Goal: Task Accomplishment & Management: Use online tool/utility

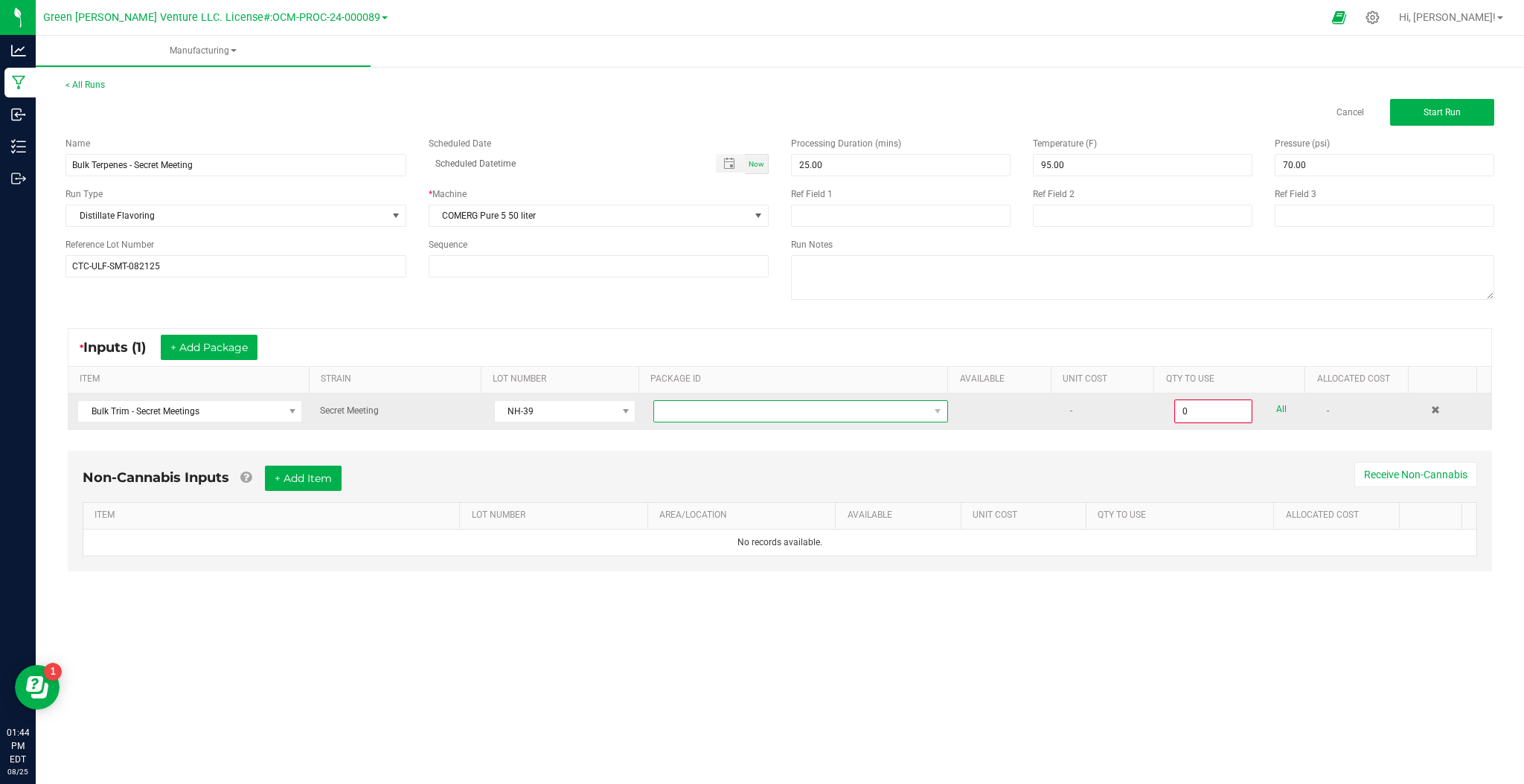
click at [741, 402] on span "NO DATA FOUND" at bounding box center [791, 411] width 274 height 21
click at [994, 426] on td at bounding box center [1009, 411] width 104 height 36
click at [863, 414] on span "NO DATA FOUND" at bounding box center [791, 411] width 274 height 21
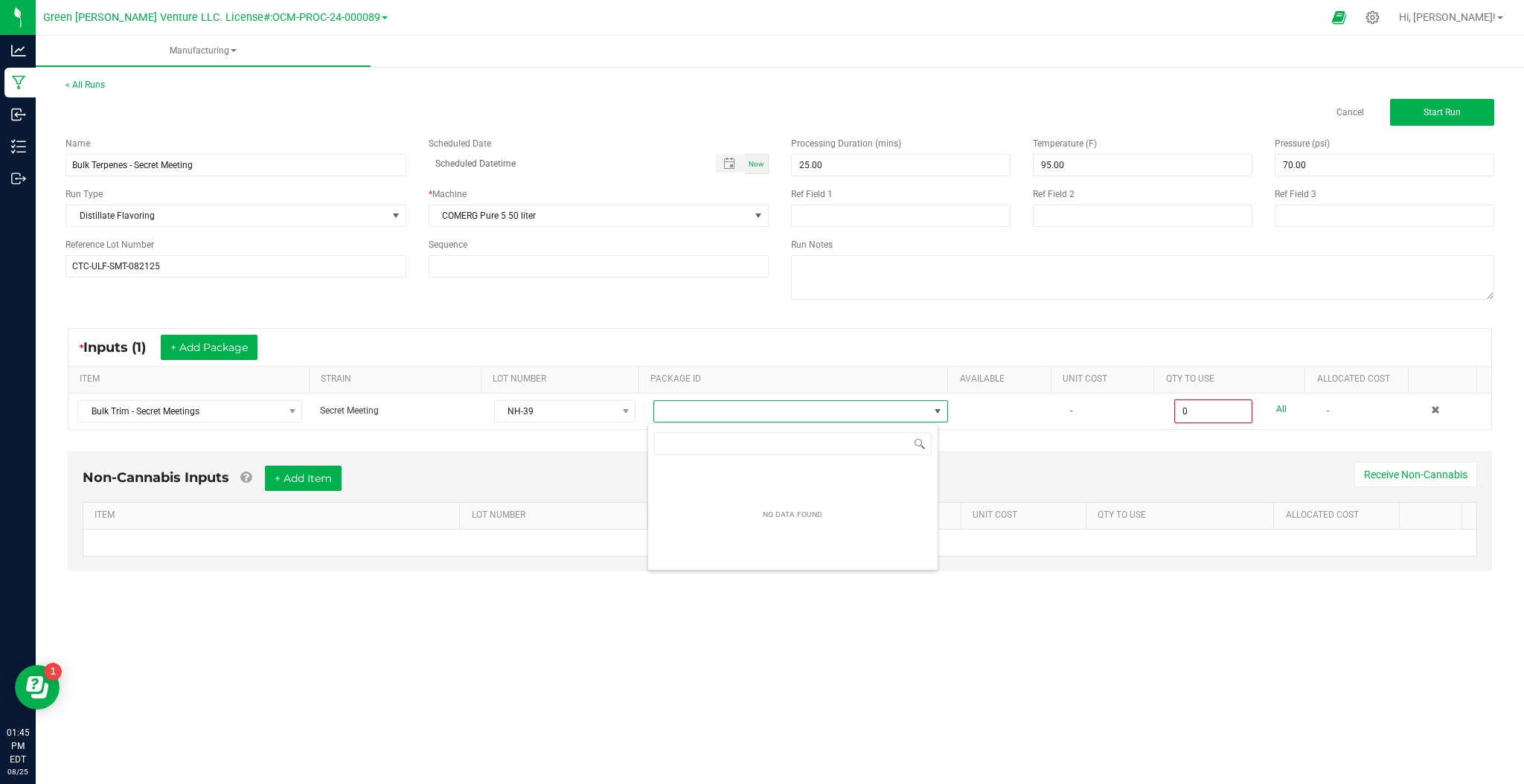
click at [955, 445] on div "Non-Cannabis Inputs + Add Item Receive Non-Cannabis ITEM LOT NUMBER AREA/LOCATI…" at bounding box center [779, 522] width 1451 height 156
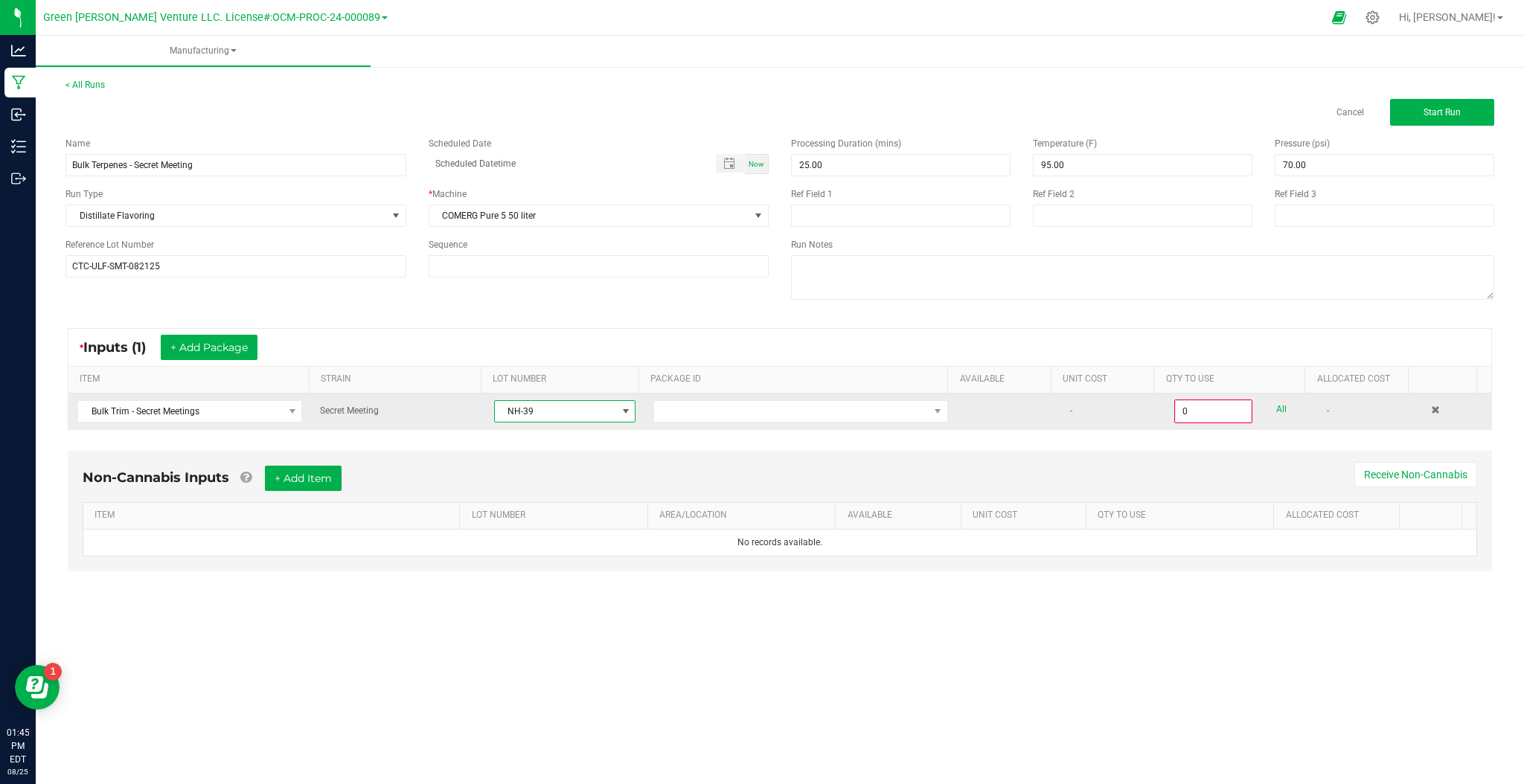
click at [620, 413] on span at bounding box center [626, 411] width 12 height 12
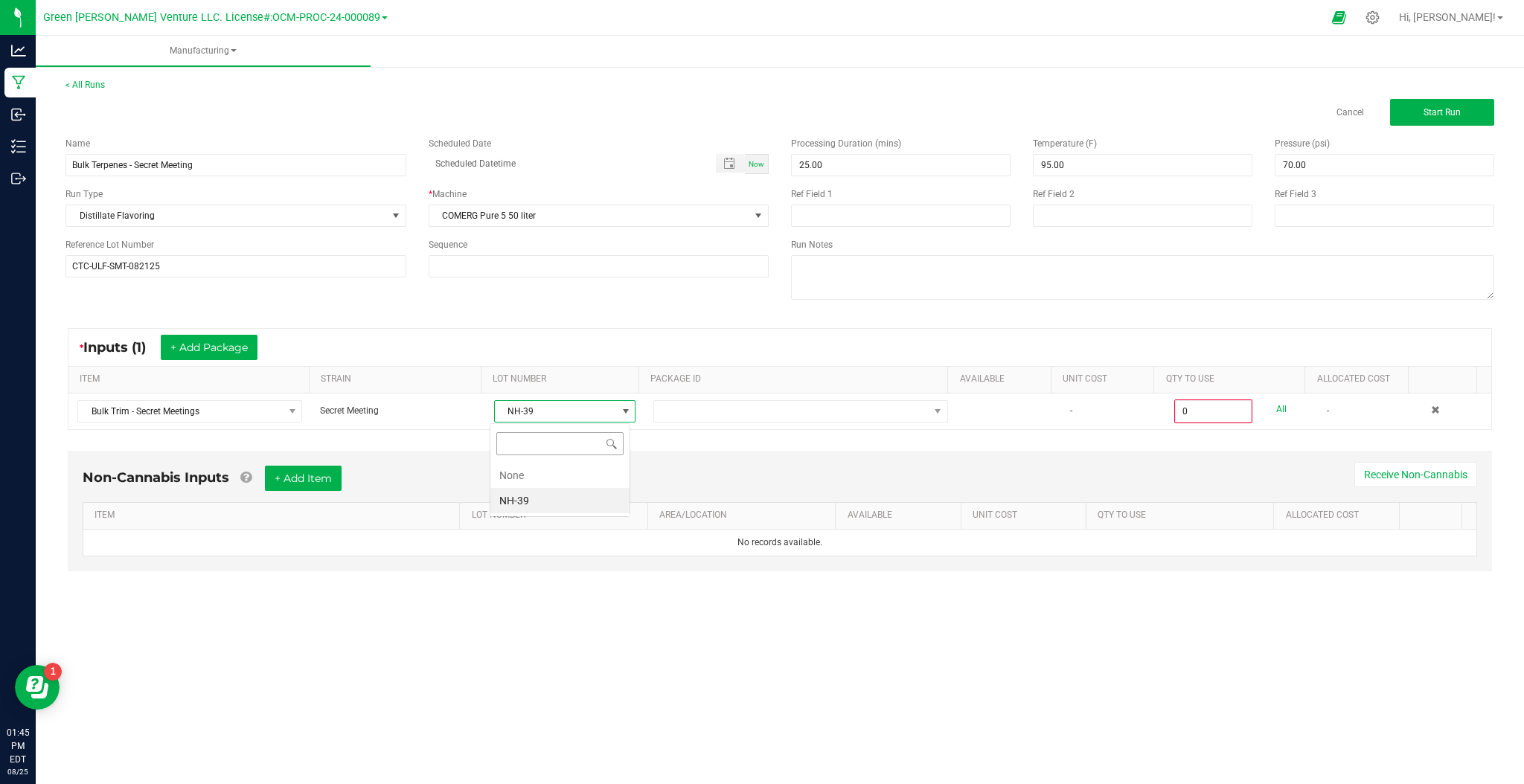
scroll to position [22, 140]
click at [559, 503] on li "NH-39" at bounding box center [559, 500] width 139 height 25
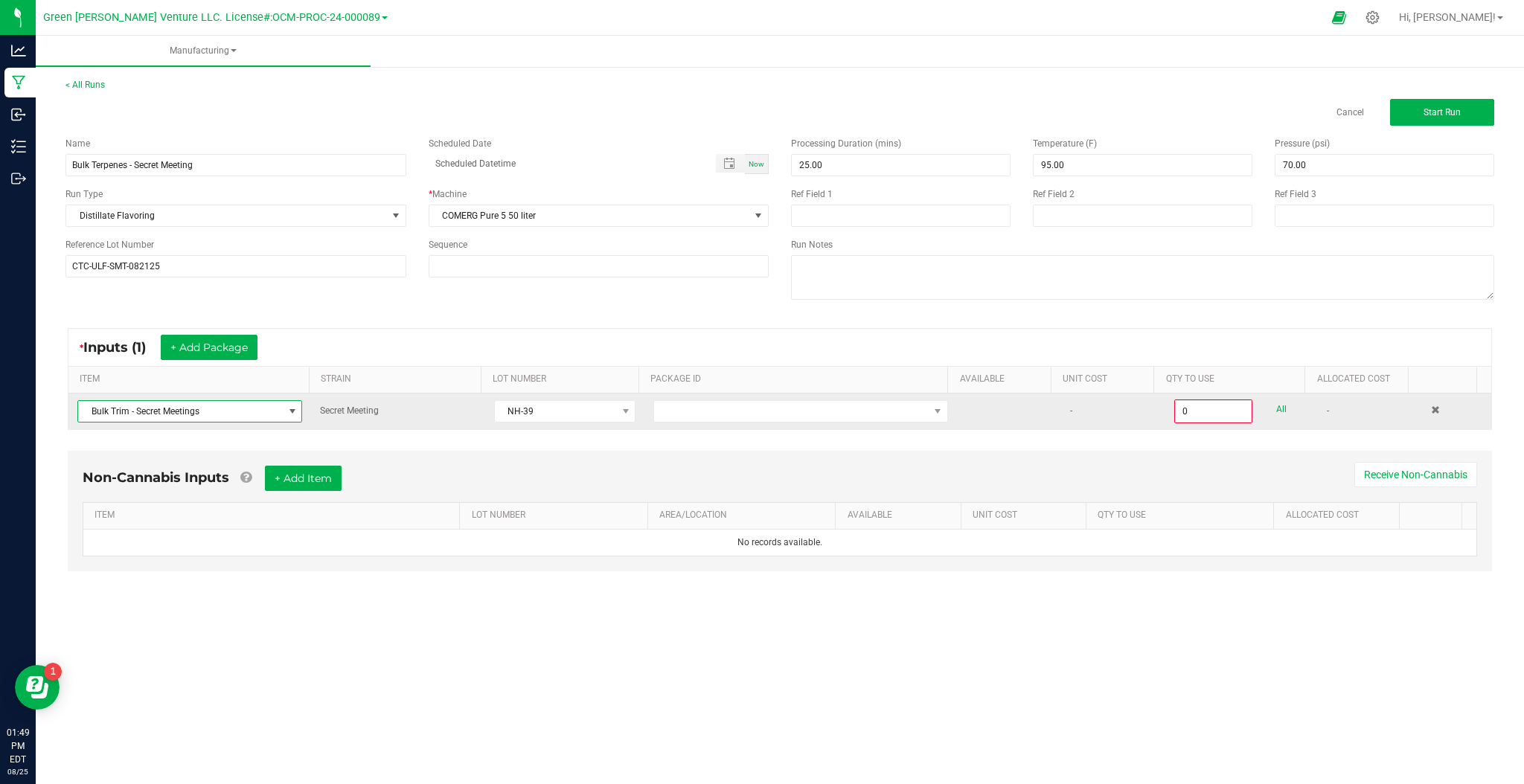
click at [294, 406] on span at bounding box center [293, 411] width 12 height 12
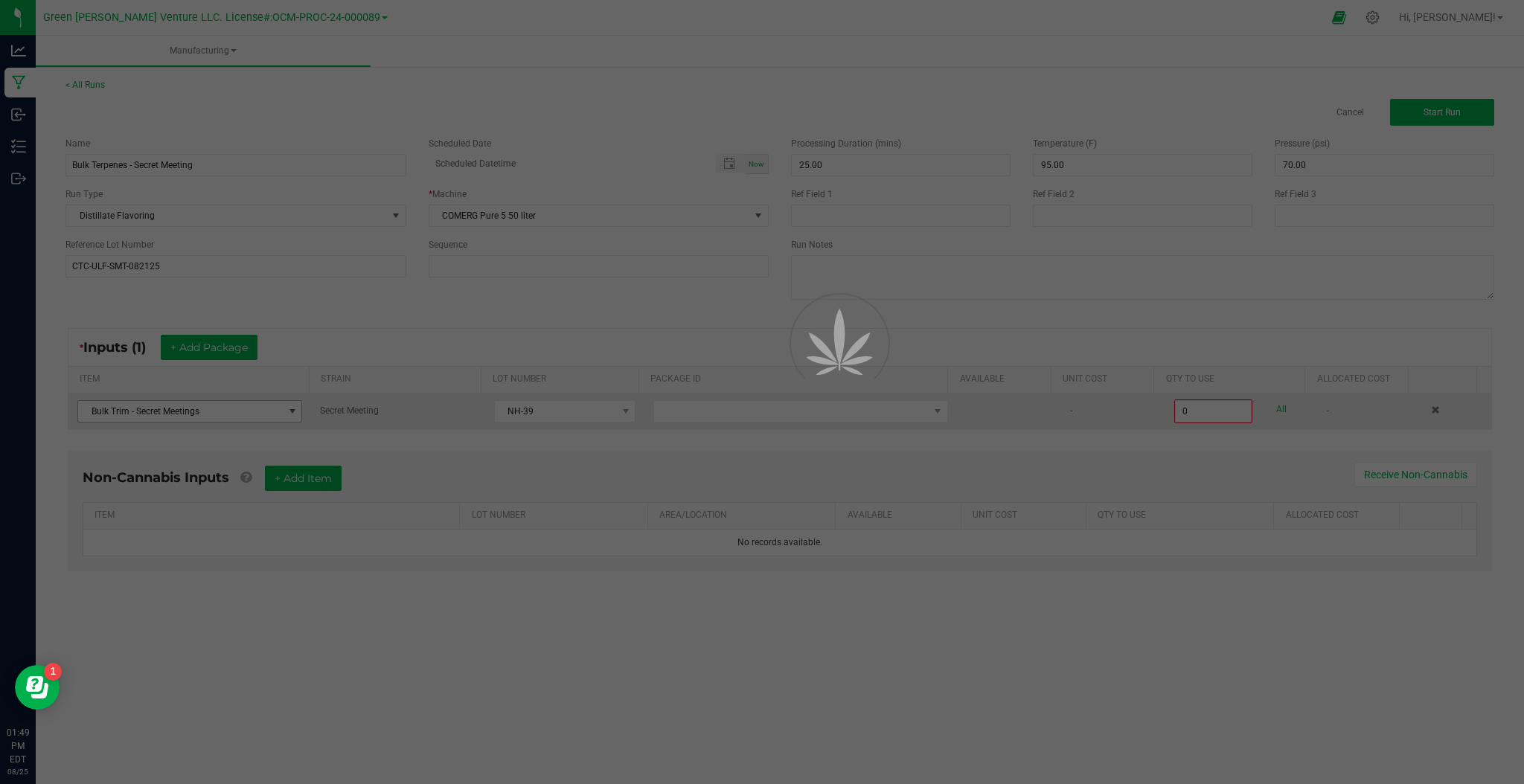
click at [292, 411] on div at bounding box center [762, 392] width 1524 height 784
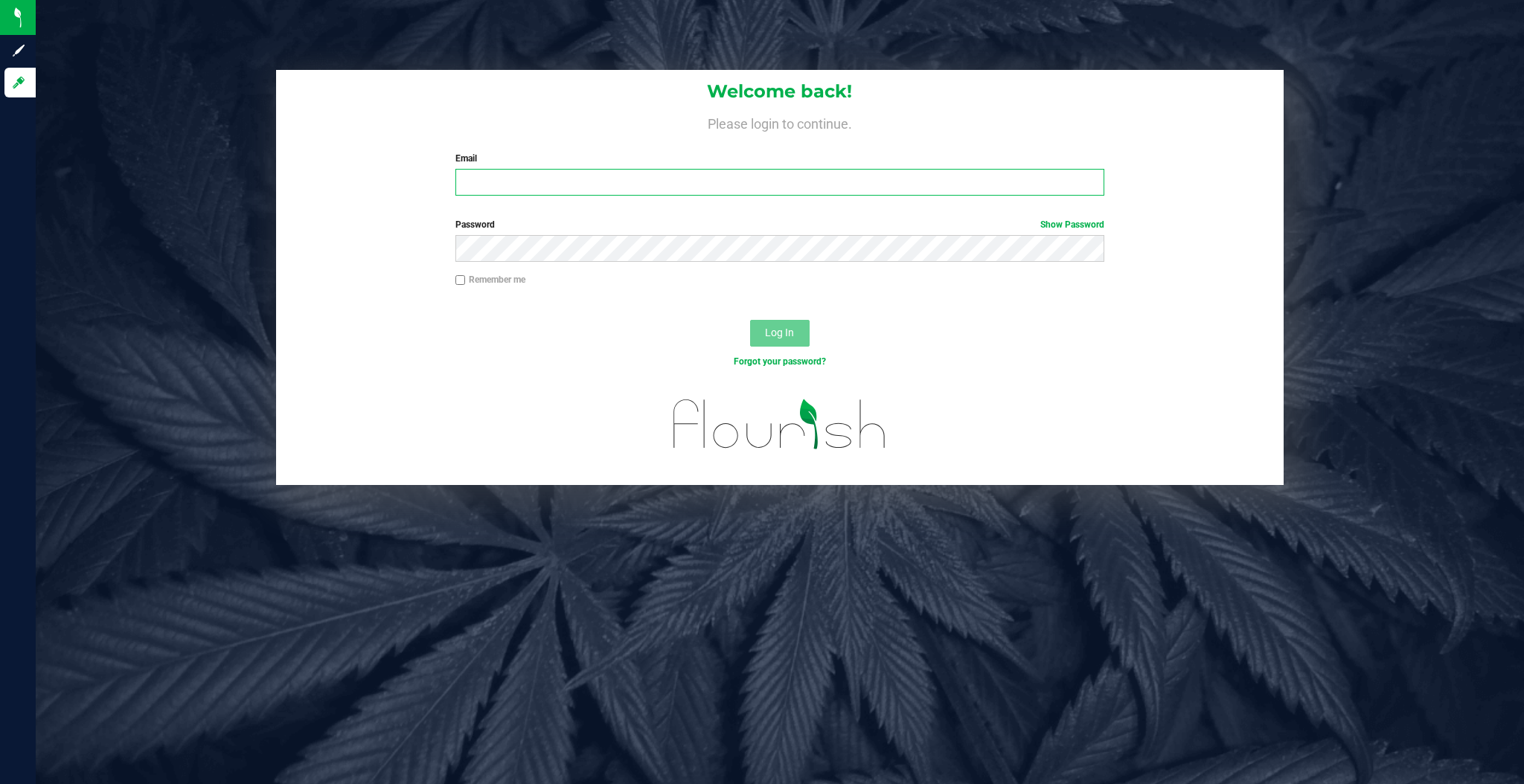
type input "[PERSON_NAME][EMAIL_ADDRESS][DOMAIN_NAME]"
click at [774, 326] on span "Log In" at bounding box center [779, 332] width 29 height 12
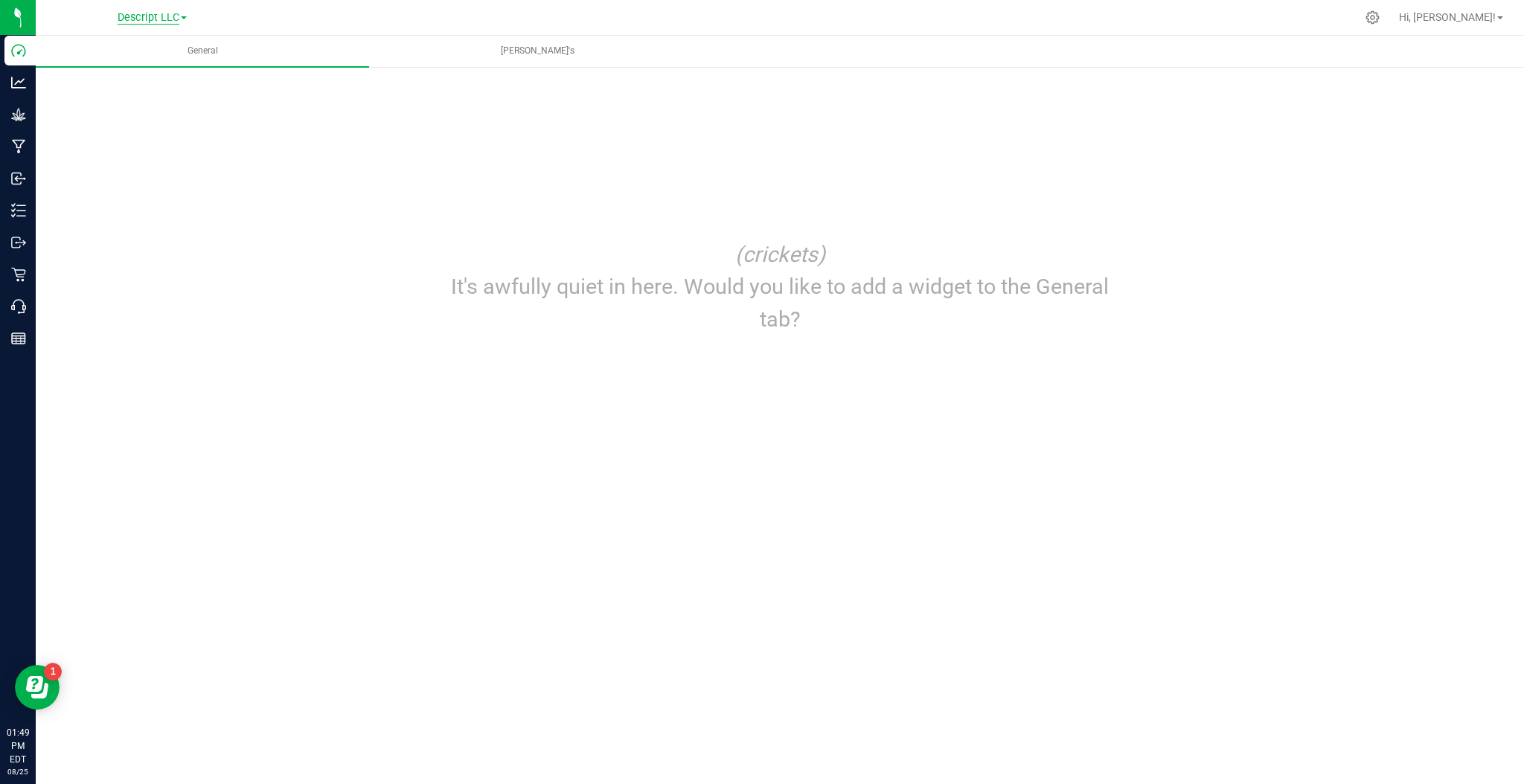
click at [175, 17] on span "Descript LLC" at bounding box center [148, 17] width 61 height 13
click at [184, 71] on link "Green [PERSON_NAME] Venture LLC. License#:OCM-PROC-24-000089" at bounding box center [151, 72] width 217 height 20
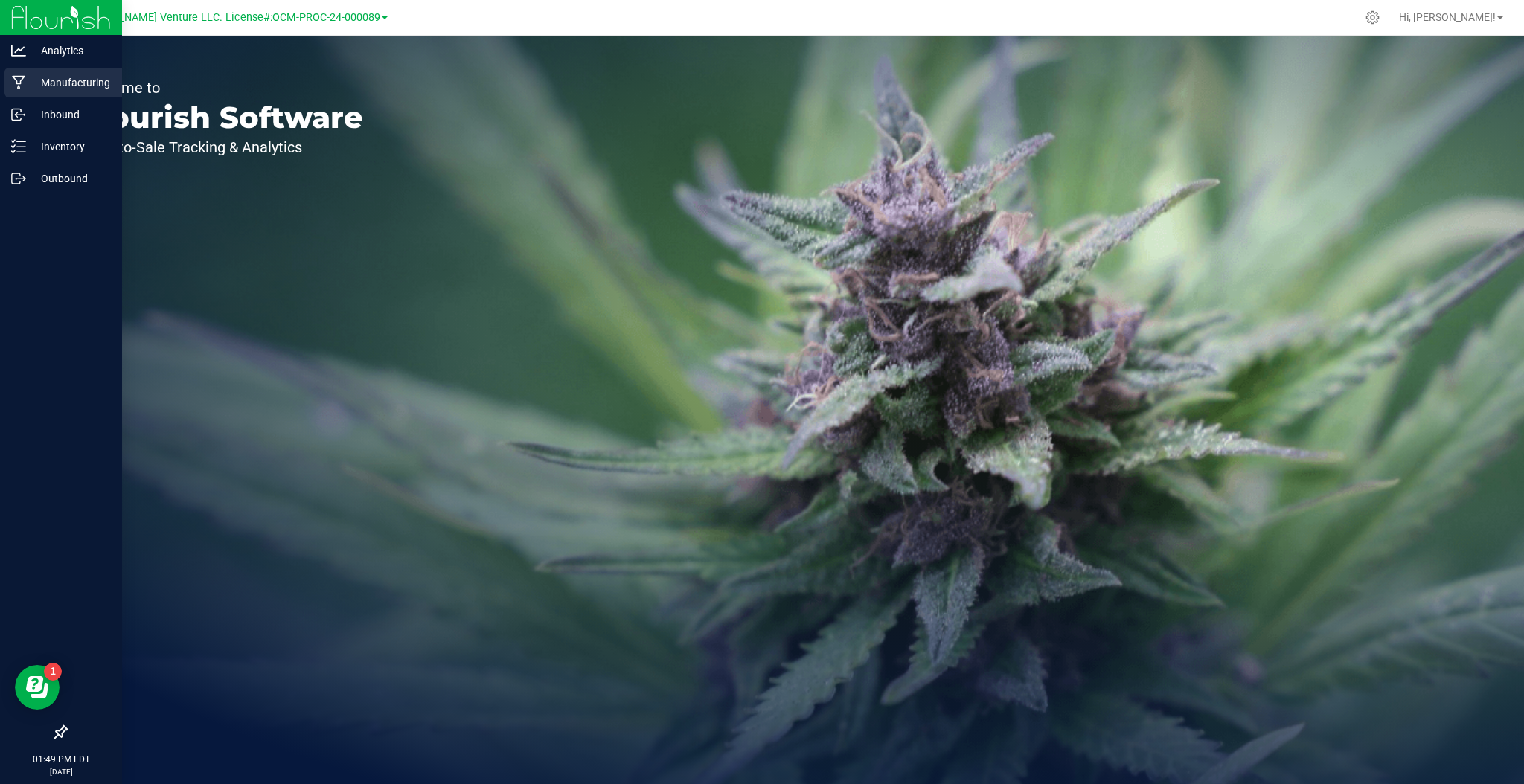
click at [45, 71] on div "Manufacturing" at bounding box center [62, 82] width 117 height 30
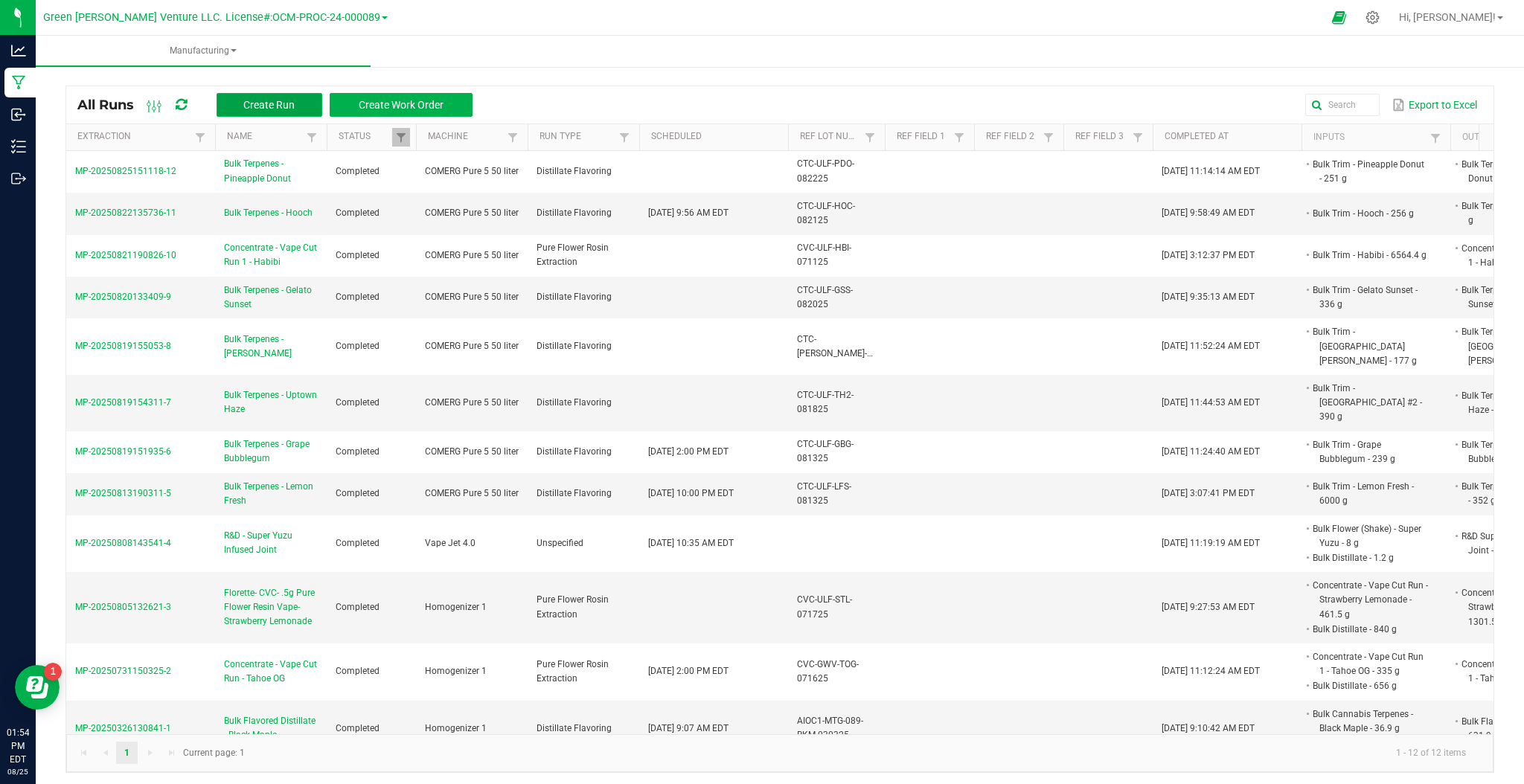
click at [267, 110] on button "Create Run" at bounding box center [269, 105] width 106 height 24
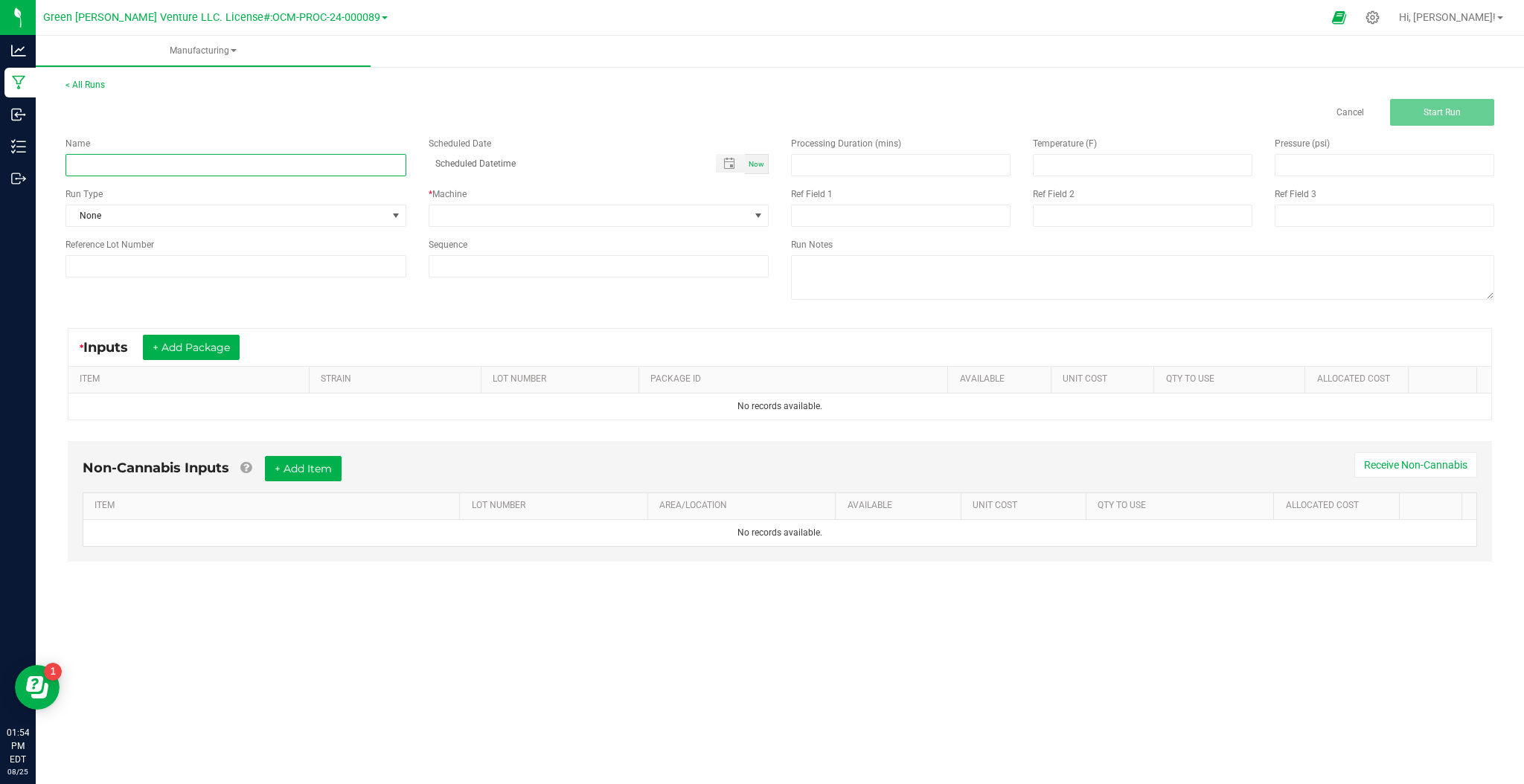
click at [239, 167] on input at bounding box center [236, 164] width 341 height 22
type input "Bulk Terpenes - Secret Meeting"
click at [254, 199] on div "Run Type" at bounding box center [236, 194] width 341 height 13
click at [255, 186] on div "Name Bulk Terpenes - Secret Meeting Scheduled Date Now Run Type None * Machine …" at bounding box center [416, 207] width 725 height 163
click at [257, 216] on span "None" at bounding box center [227, 215] width 321 height 21
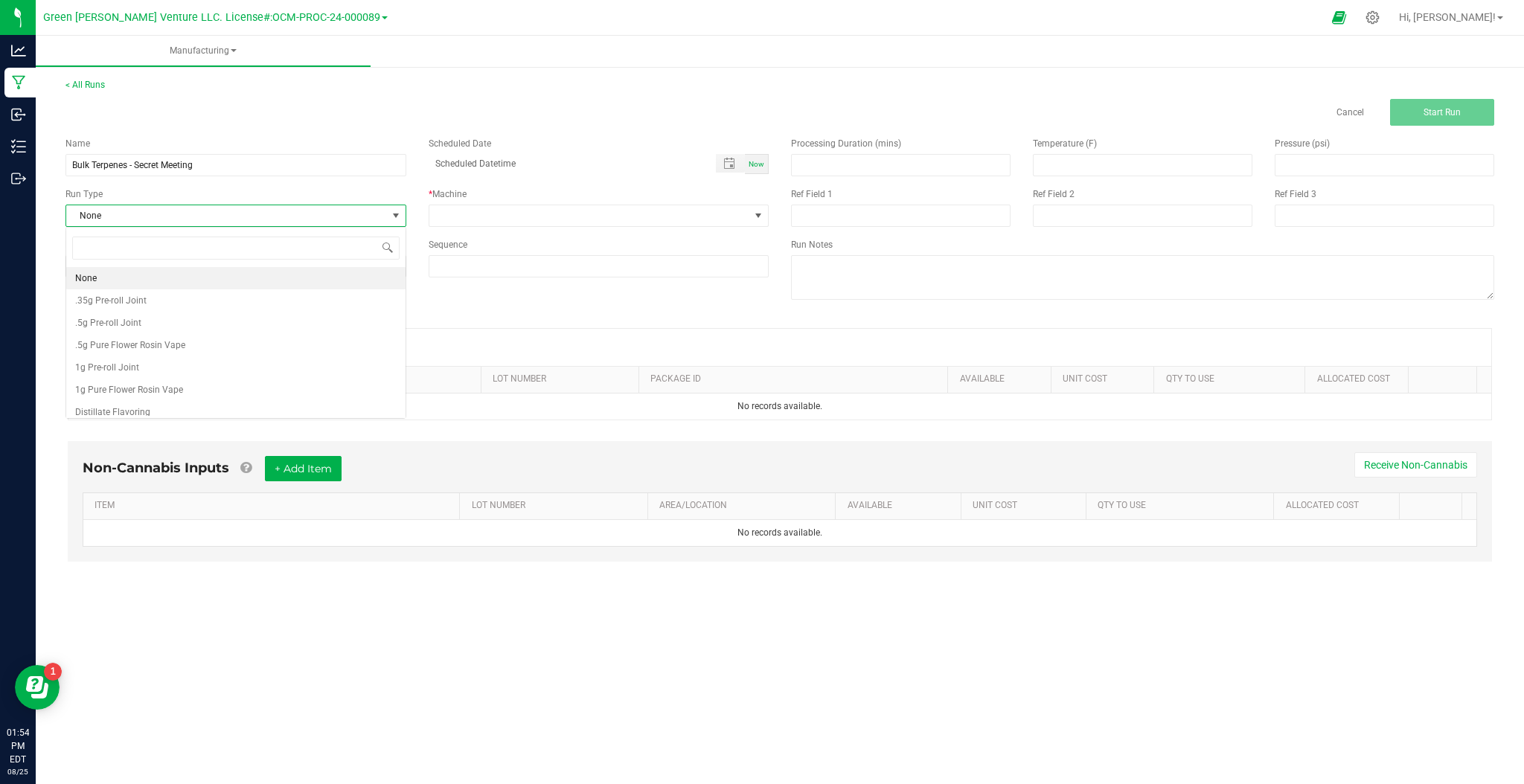
scroll to position [22, 340]
click at [162, 403] on li "Distillate Flavoring" at bounding box center [236, 412] width 339 height 22
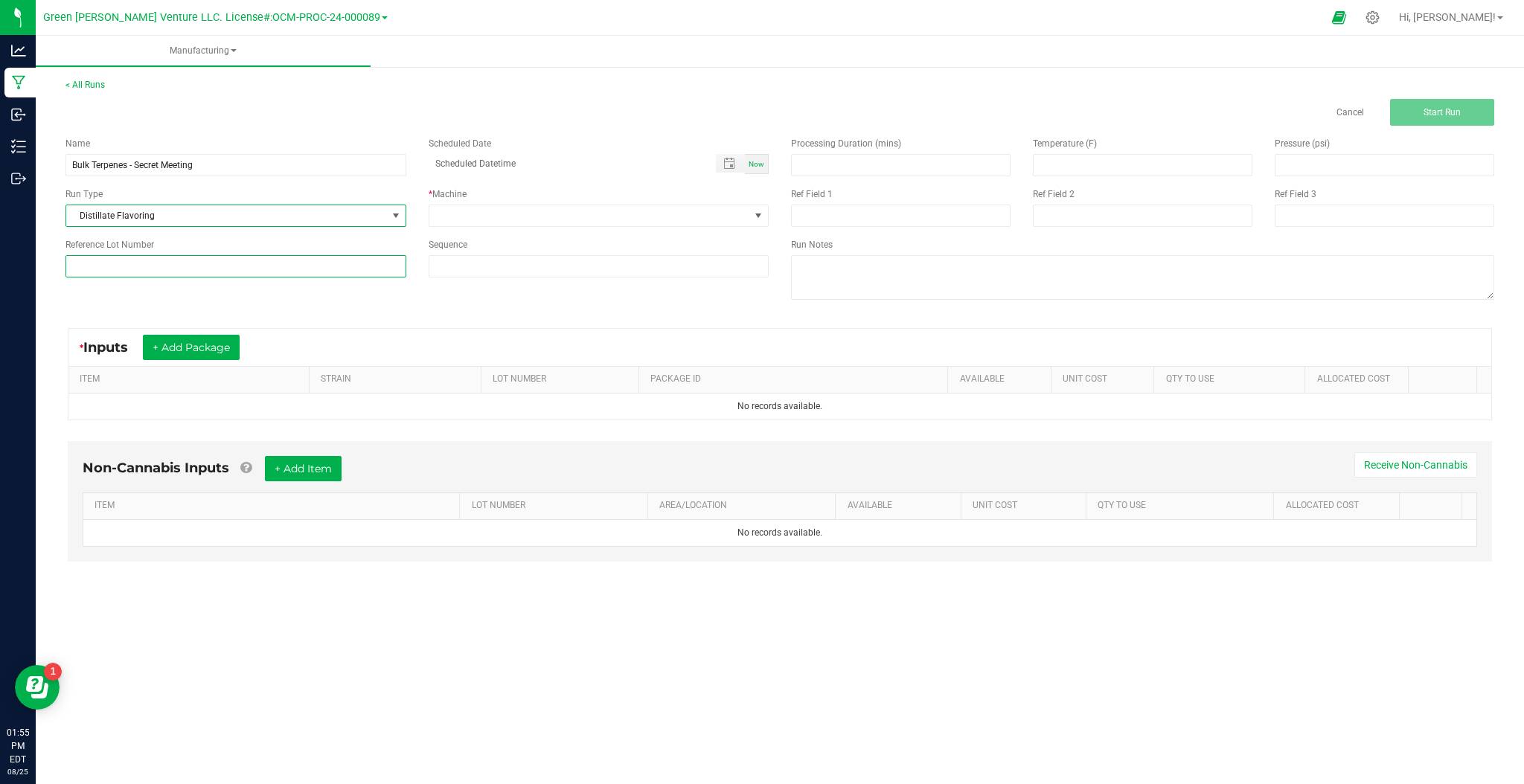
click at [200, 265] on input at bounding box center [236, 266] width 341 height 22
type input "CTC-ULF-SMT-082125"
click at [686, 220] on span at bounding box center [590, 215] width 321 height 21
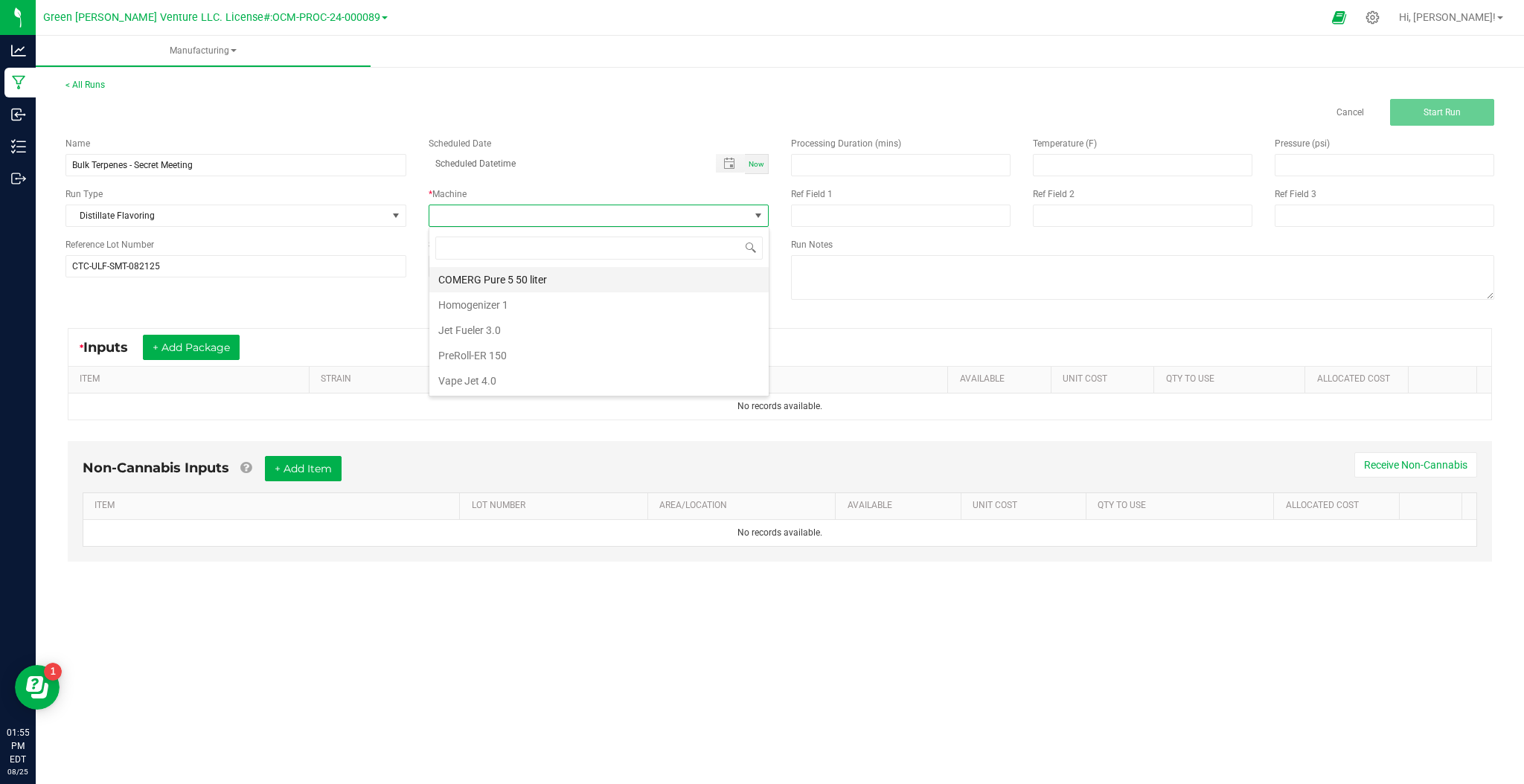
click at [562, 281] on li "COMERG Pure 5 50 liter" at bounding box center [599, 279] width 339 height 25
click at [884, 167] on input at bounding box center [901, 164] width 218 height 21
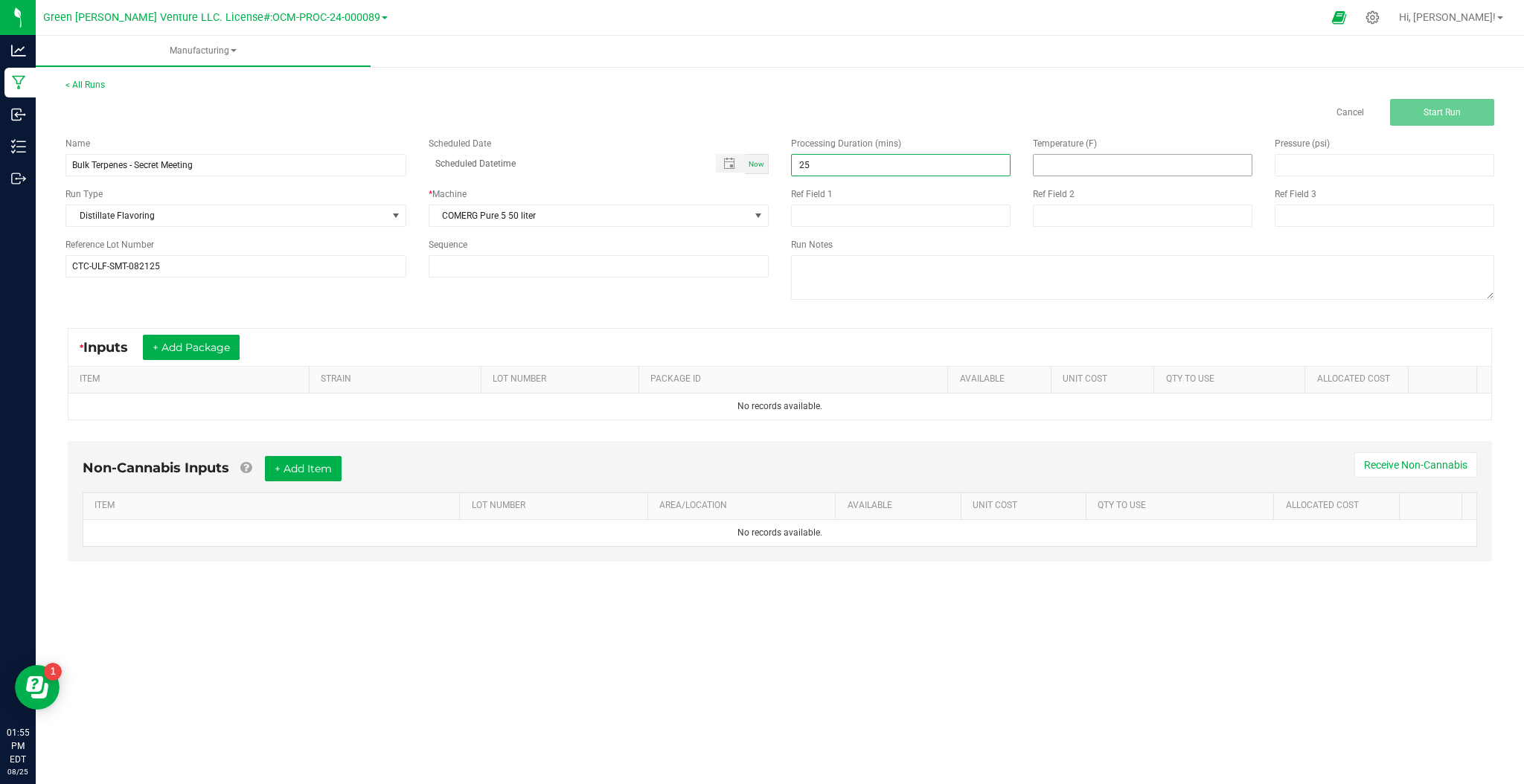
type input "25.00"
click at [1058, 162] on input at bounding box center [1143, 164] width 218 height 21
type input "95.00"
click at [1330, 159] on input at bounding box center [1384, 164] width 218 height 21
type input "70.00"
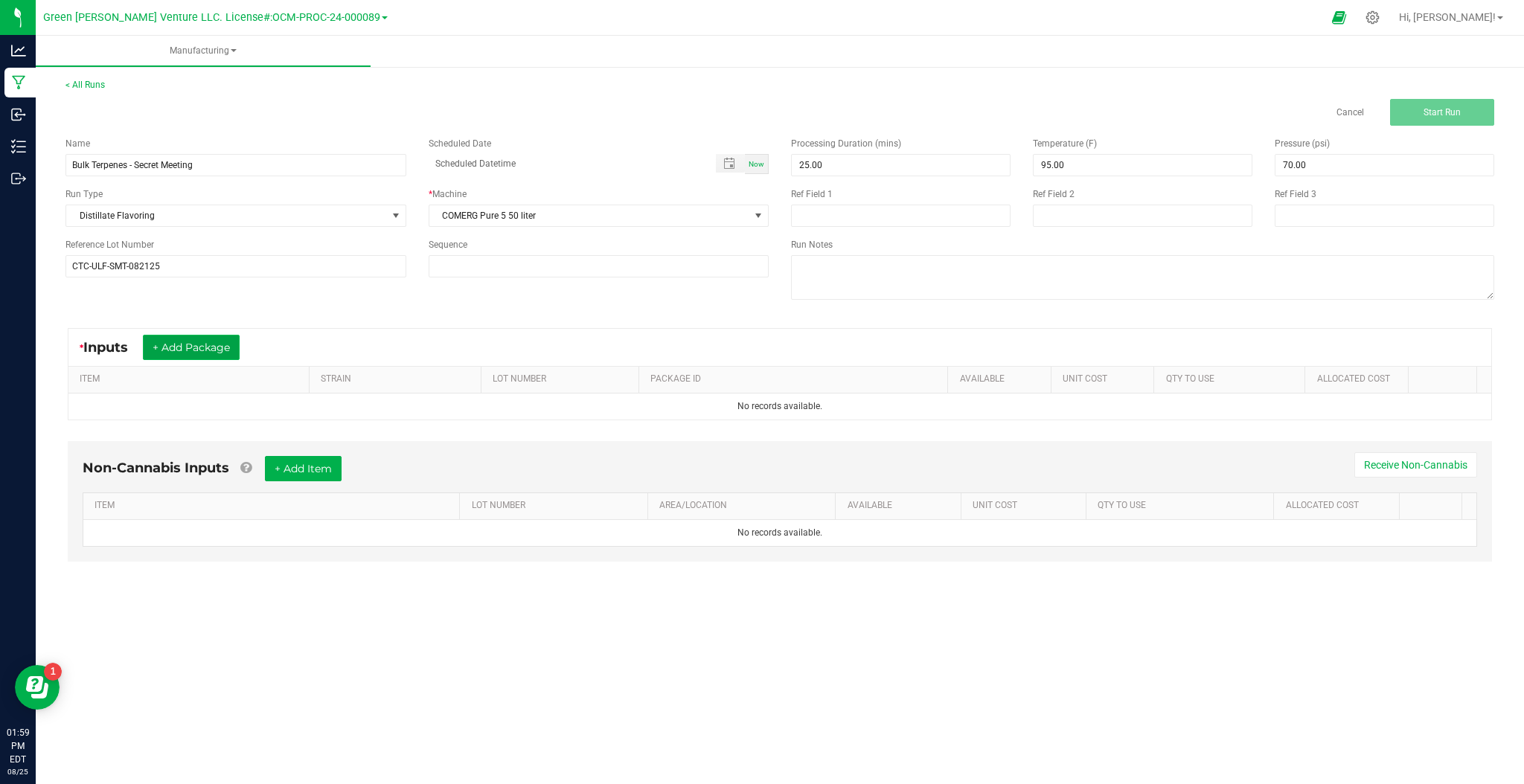
click at [199, 345] on button "+ Add Package" at bounding box center [191, 347] width 96 height 25
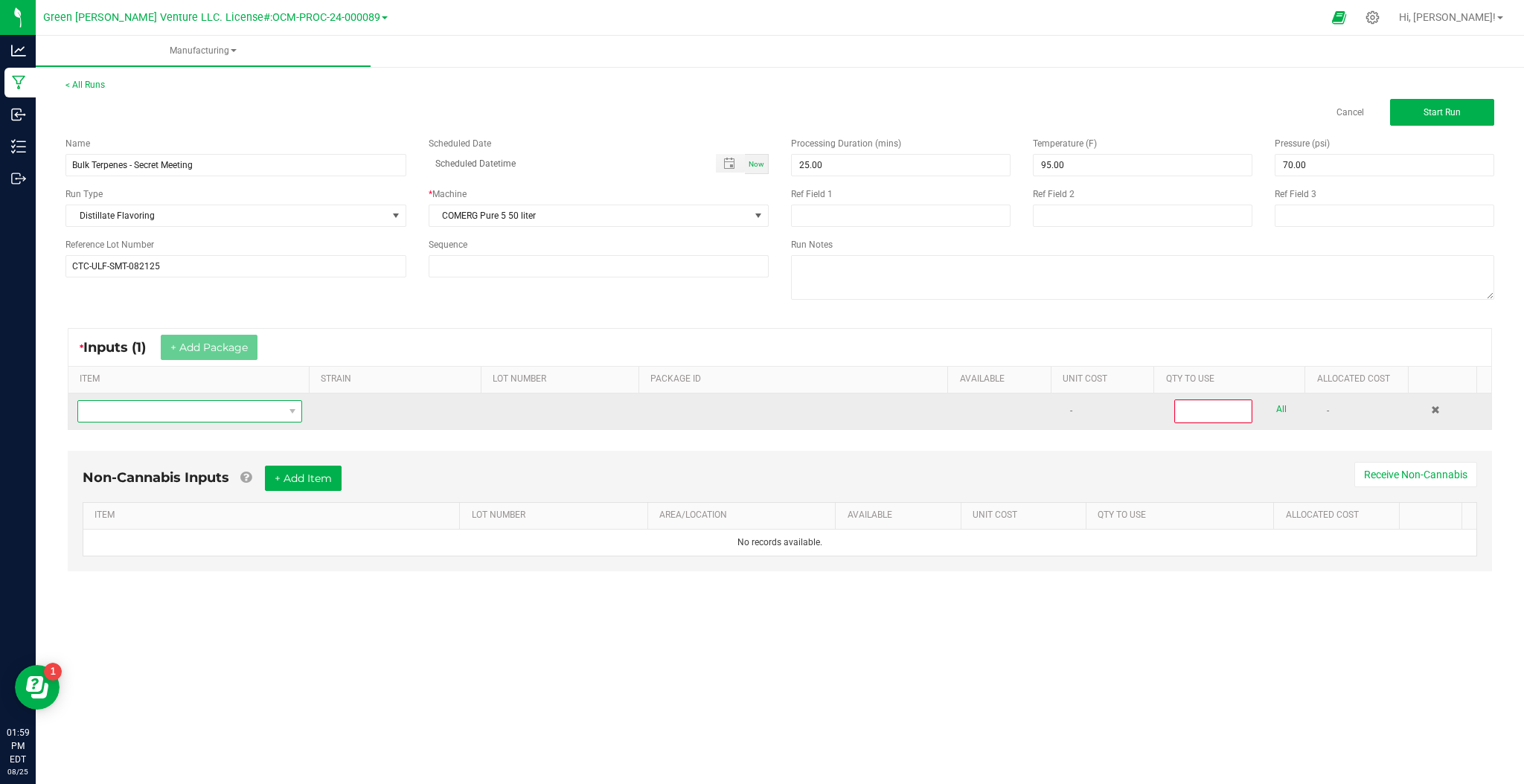
click at [278, 409] on span "NO DATA FOUND" at bounding box center [180, 411] width 204 height 21
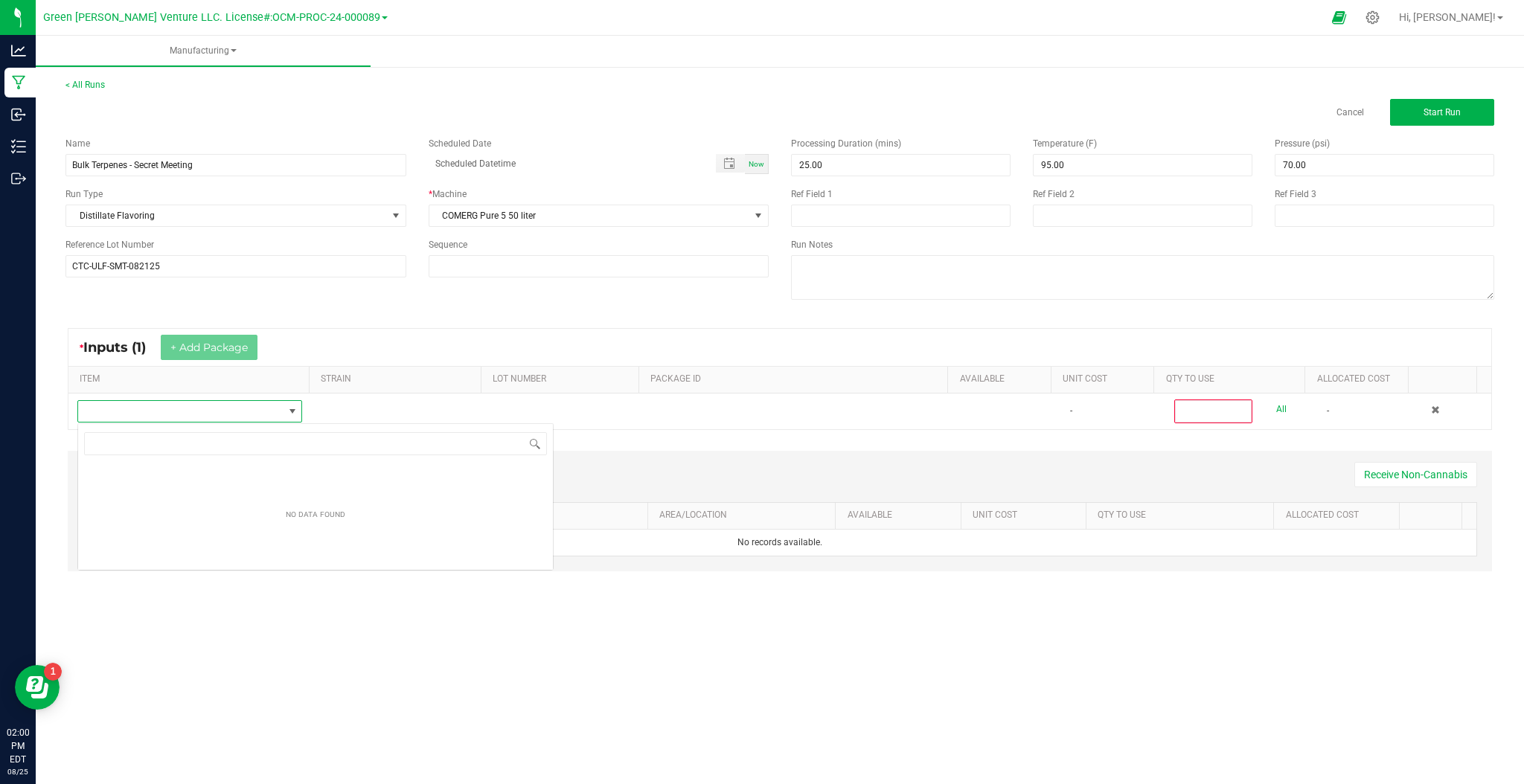
scroll to position [22, 223]
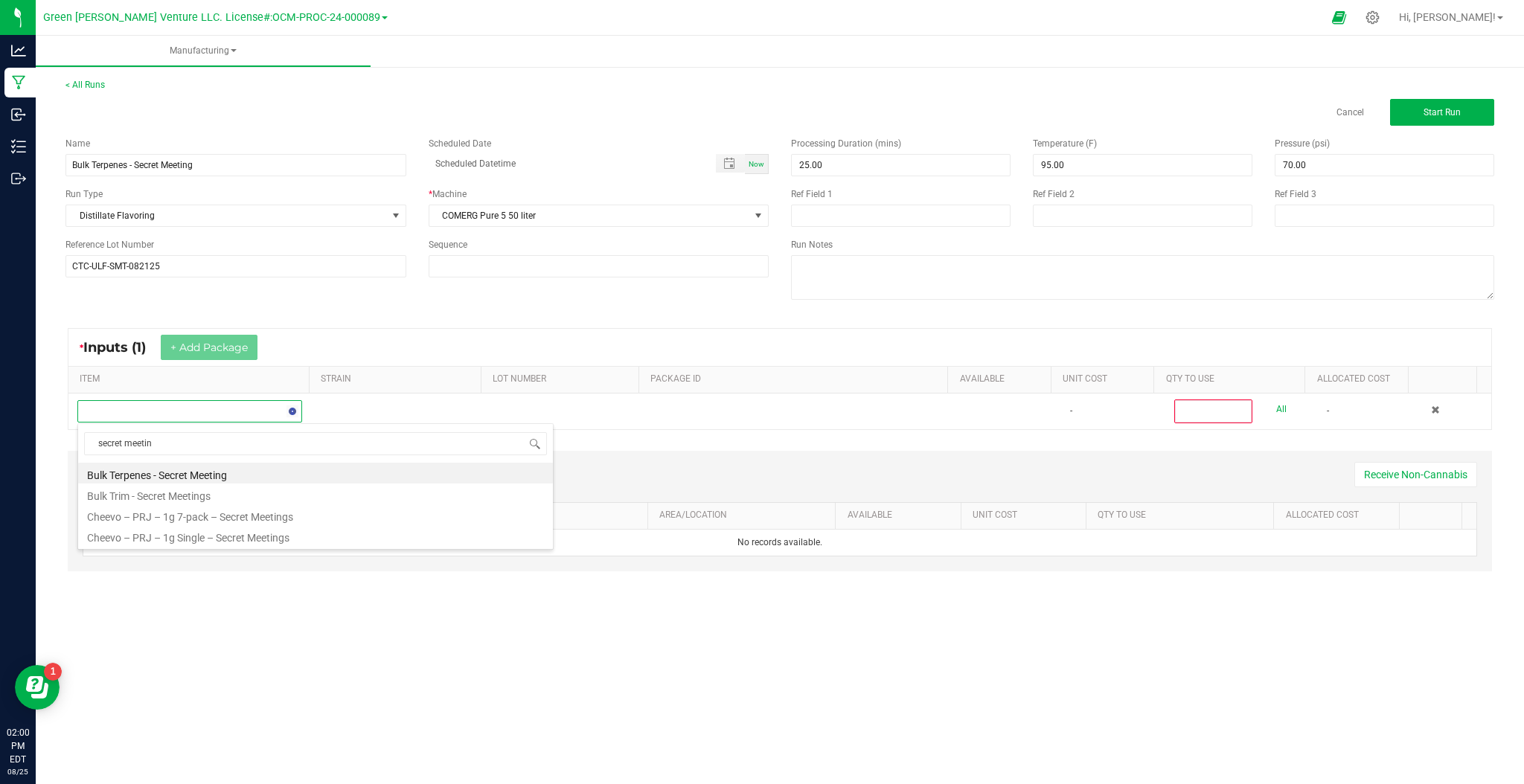
type input "secret meeting"
click at [193, 494] on li "Bulk Trim - Secret Meetings" at bounding box center [315, 493] width 474 height 21
type input "0"
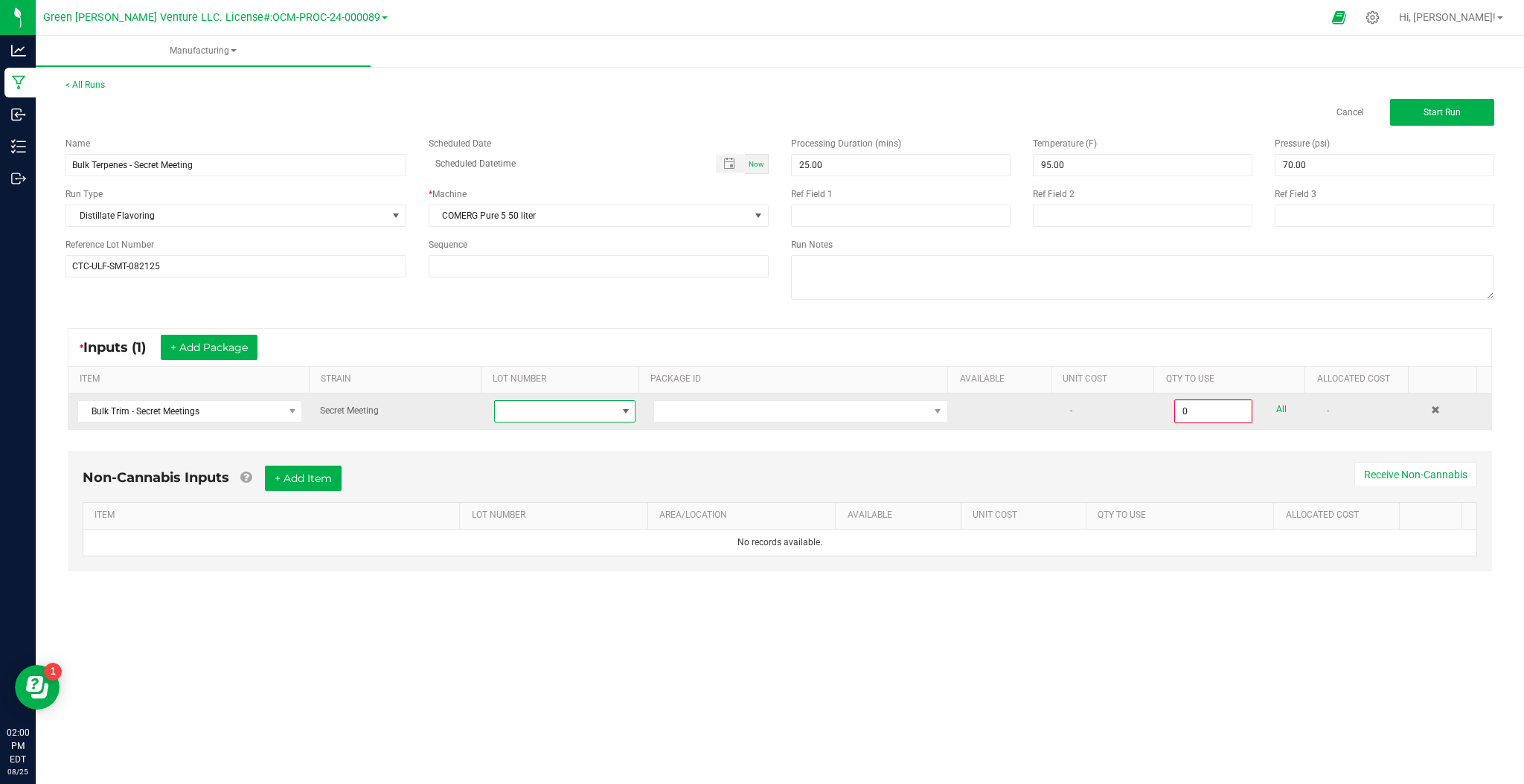
click at [530, 401] on span at bounding box center [555, 411] width 122 height 21
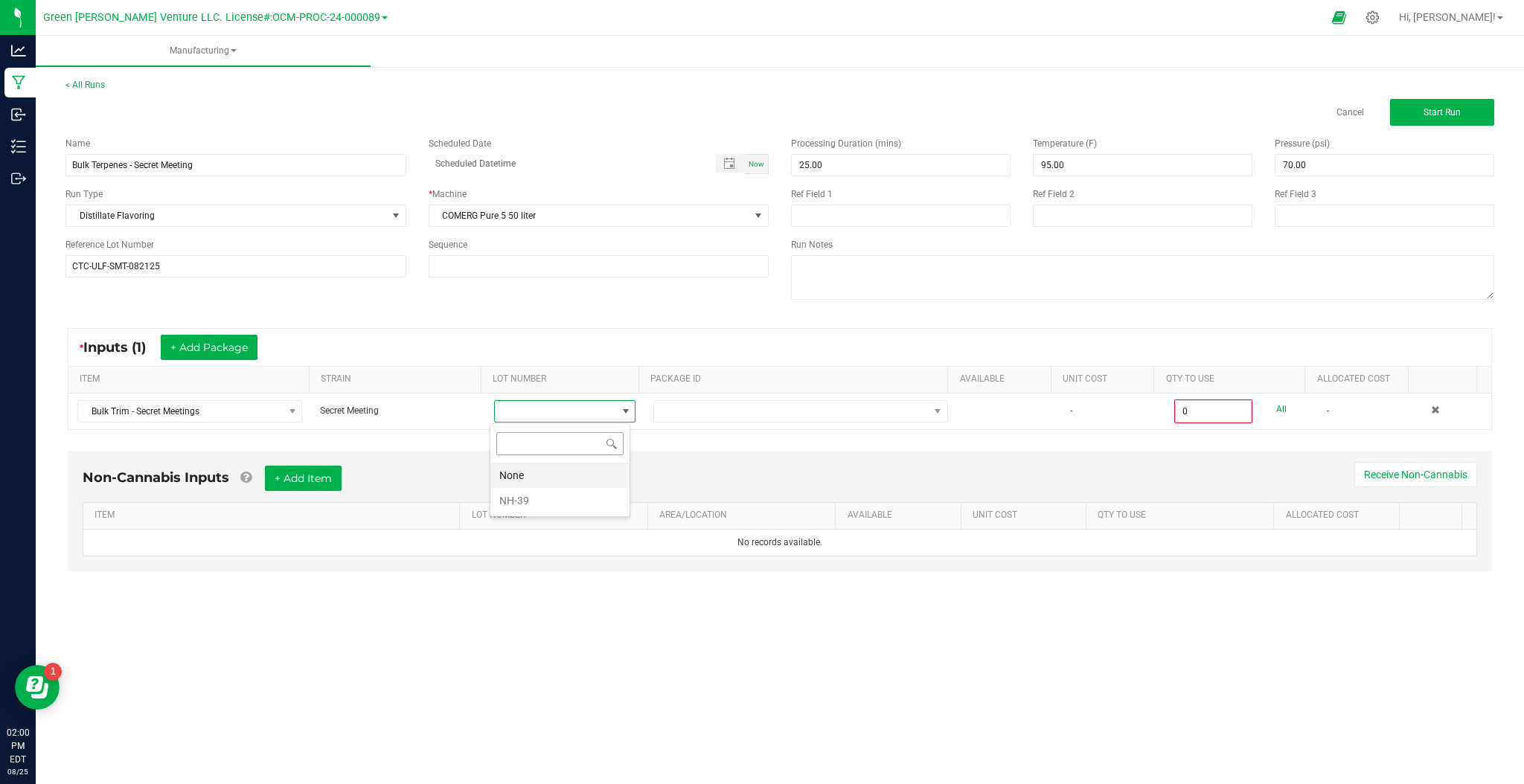
scroll to position [22, 140]
click at [550, 509] on li "NH-39" at bounding box center [559, 500] width 139 height 25
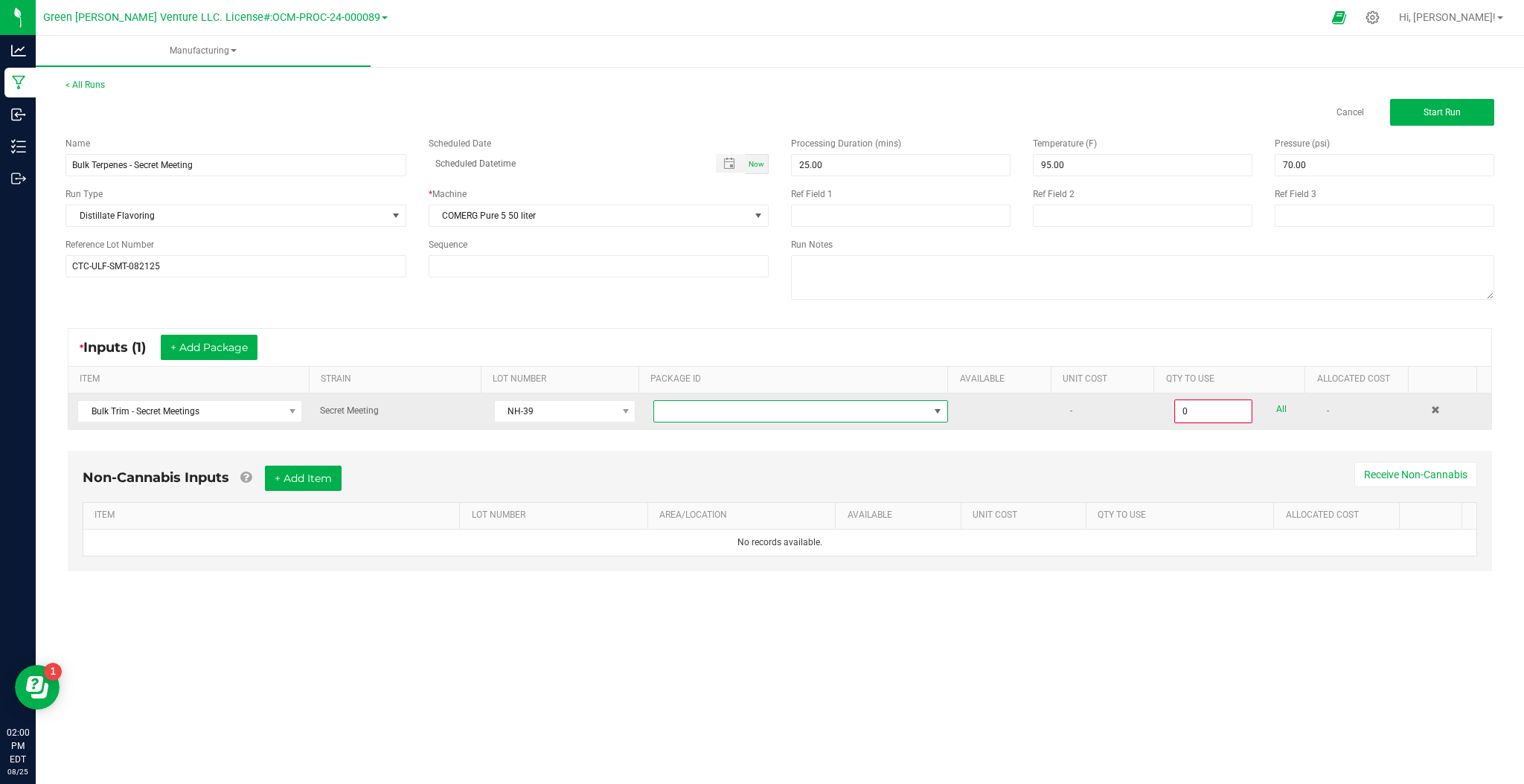
click at [741, 409] on span "NO DATA FOUND" at bounding box center [791, 411] width 274 height 21
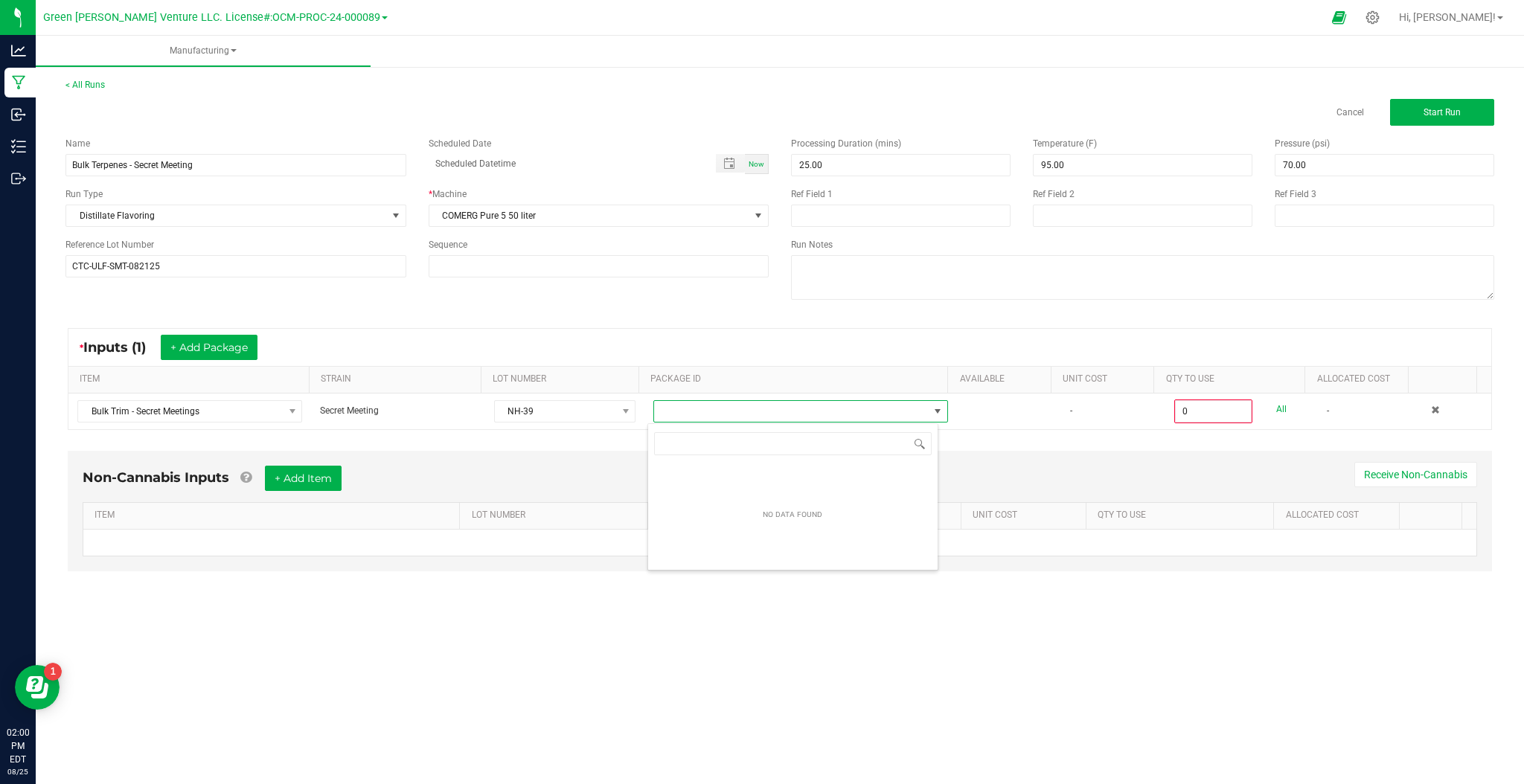
scroll to position [22, 291]
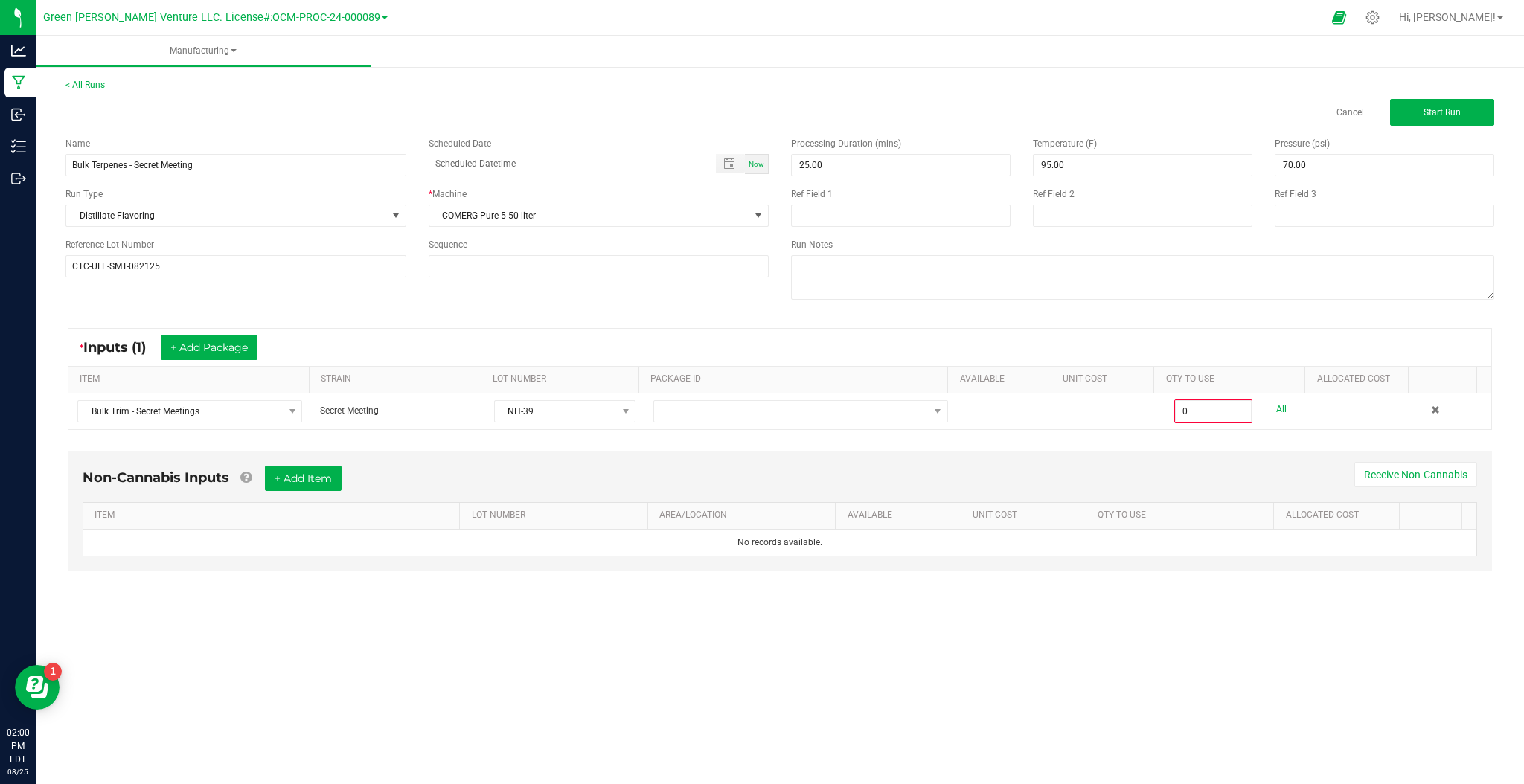
click at [1001, 444] on div "Non-Cannabis Inputs + Add Item Receive Non-Cannabis ITEM LOT NUMBER AREA/LOCATI…" at bounding box center [779, 522] width 1451 height 156
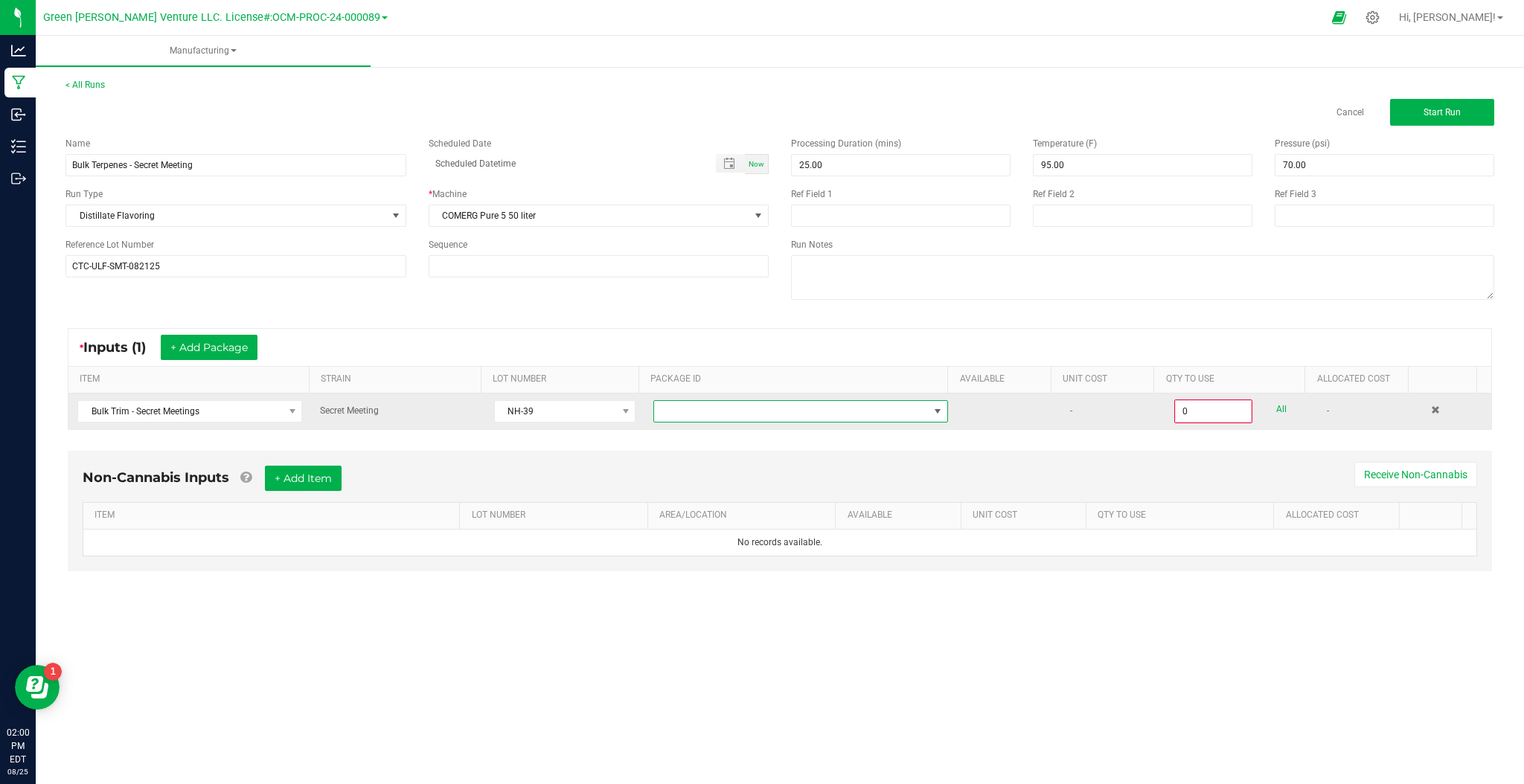
click at [845, 416] on span "NO DATA FOUND" at bounding box center [791, 411] width 274 height 21
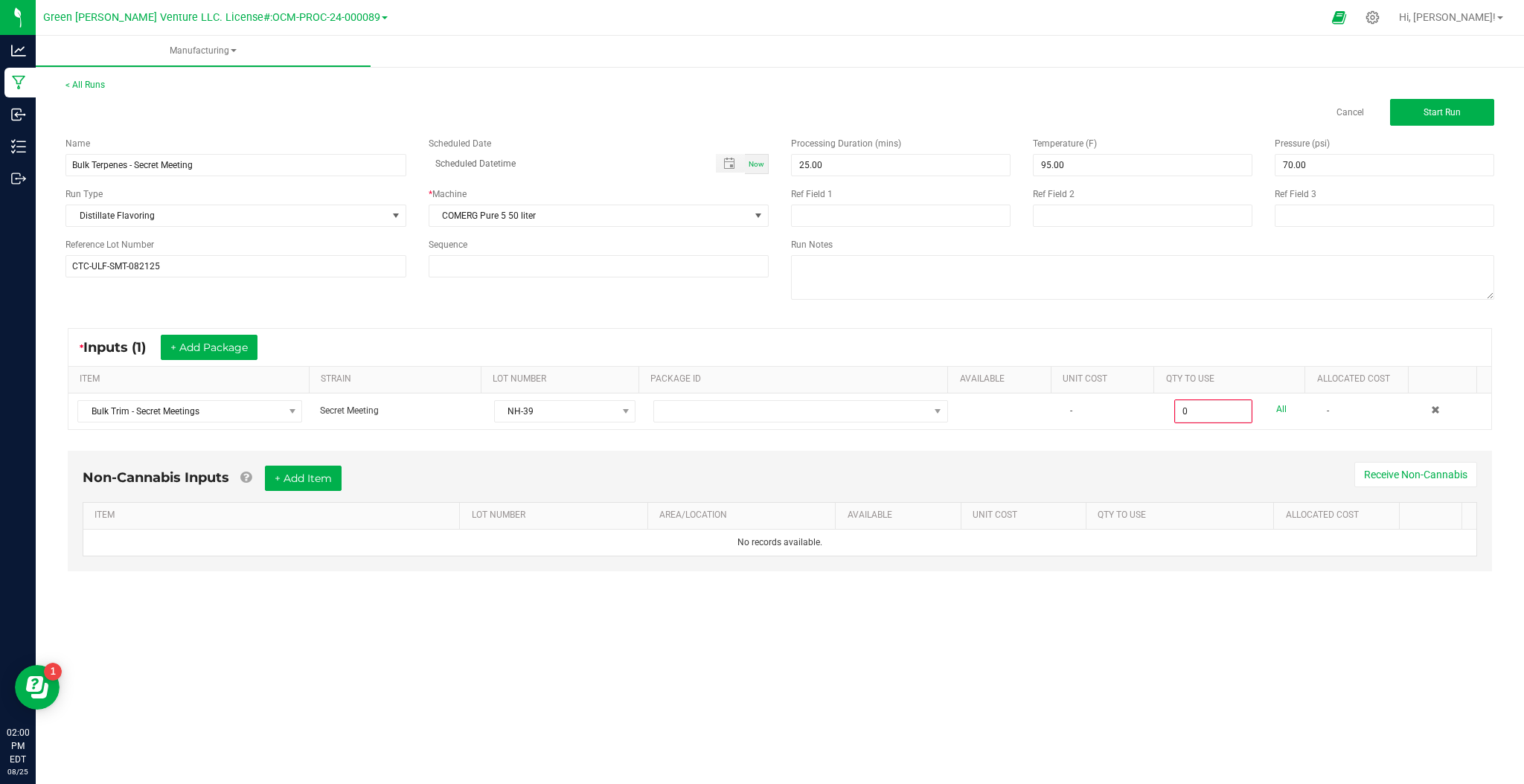
click at [589, 483] on div "Non-Cannabis Inputs + Add Item Receive Non-Cannabis" at bounding box center [779, 484] width 1394 height 37
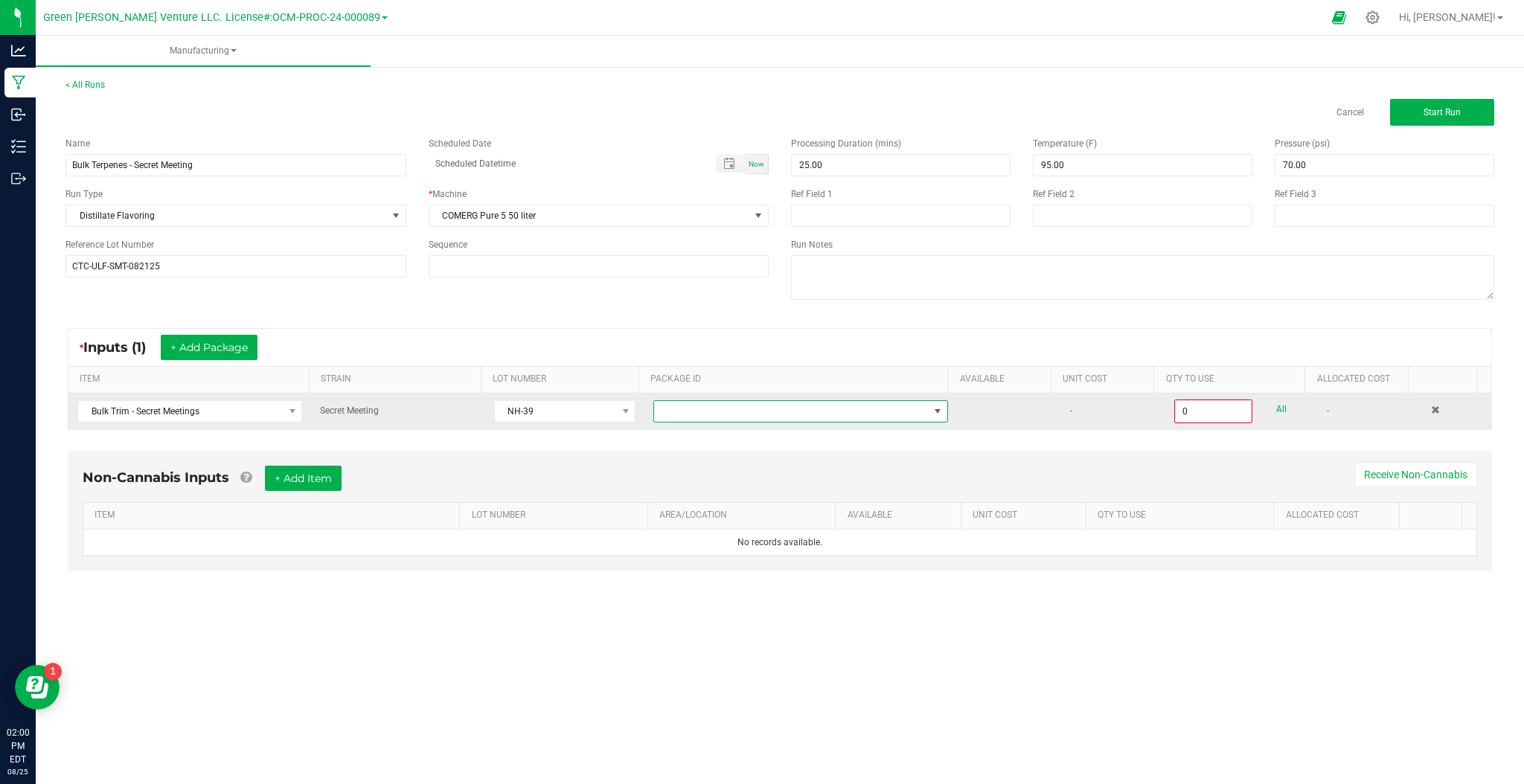
click at [934, 412] on span "NO DATA FOUND" at bounding box center [937, 411] width 12 height 12
click at [932, 416] on span "NO DATA FOUND" at bounding box center [937, 411] width 12 height 12
